Goal: Find specific page/section: Find specific page/section

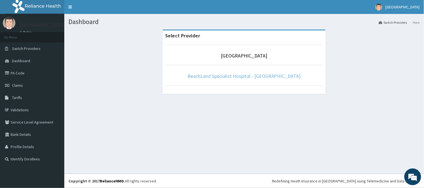
click at [279, 79] on link "BeachLand Specialist Hospital - [GEOGRAPHIC_DATA]" at bounding box center [244, 76] width 113 height 6
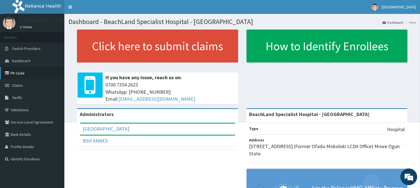
click at [25, 71] on link "PA Code" at bounding box center [32, 73] width 64 height 12
